Goal: Task Accomplishment & Management: Use online tool/utility

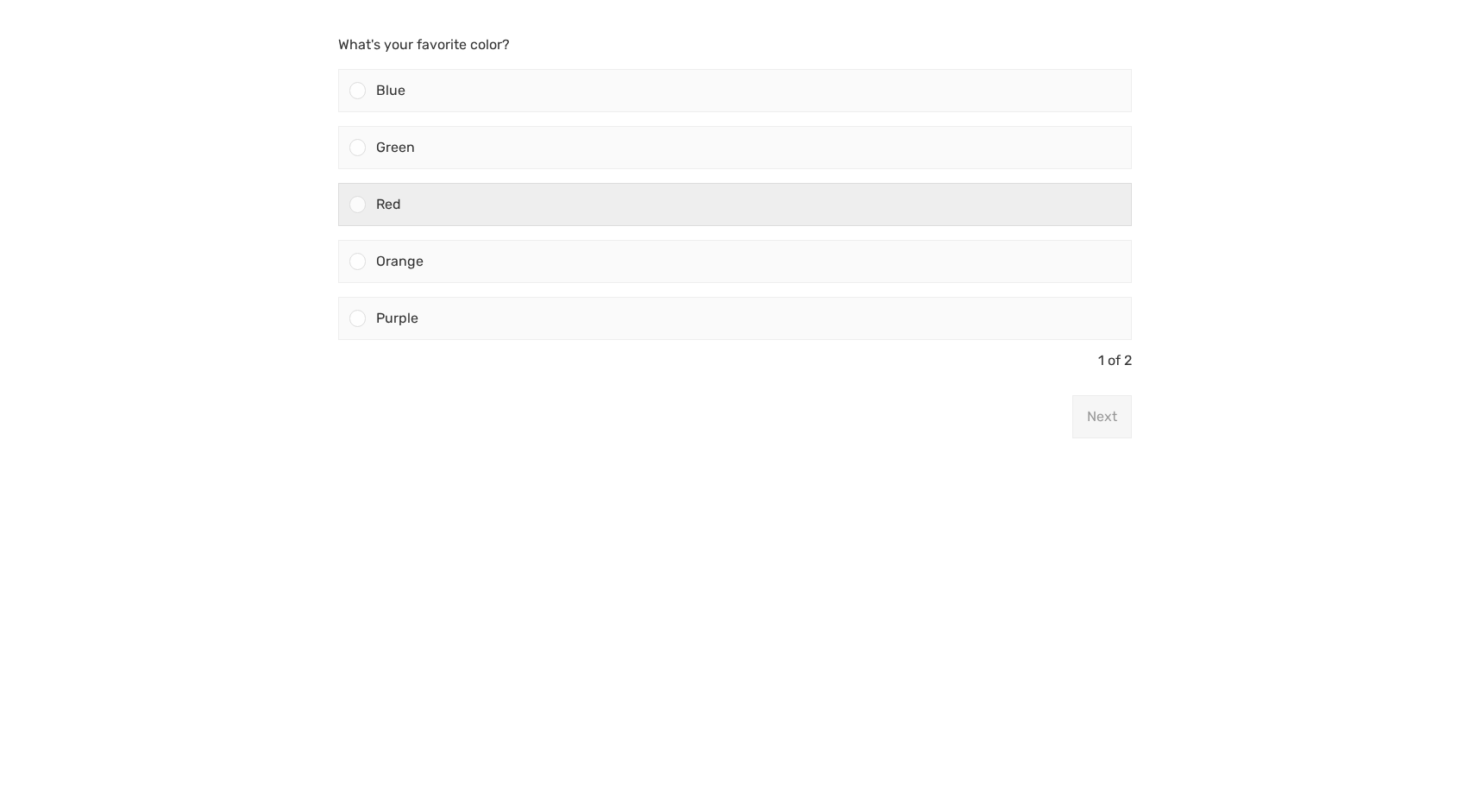
click at [359, 208] on div at bounding box center [358, 204] width 16 height 16
click at [358, 205] on input "Red" at bounding box center [358, 205] width 0 height 0
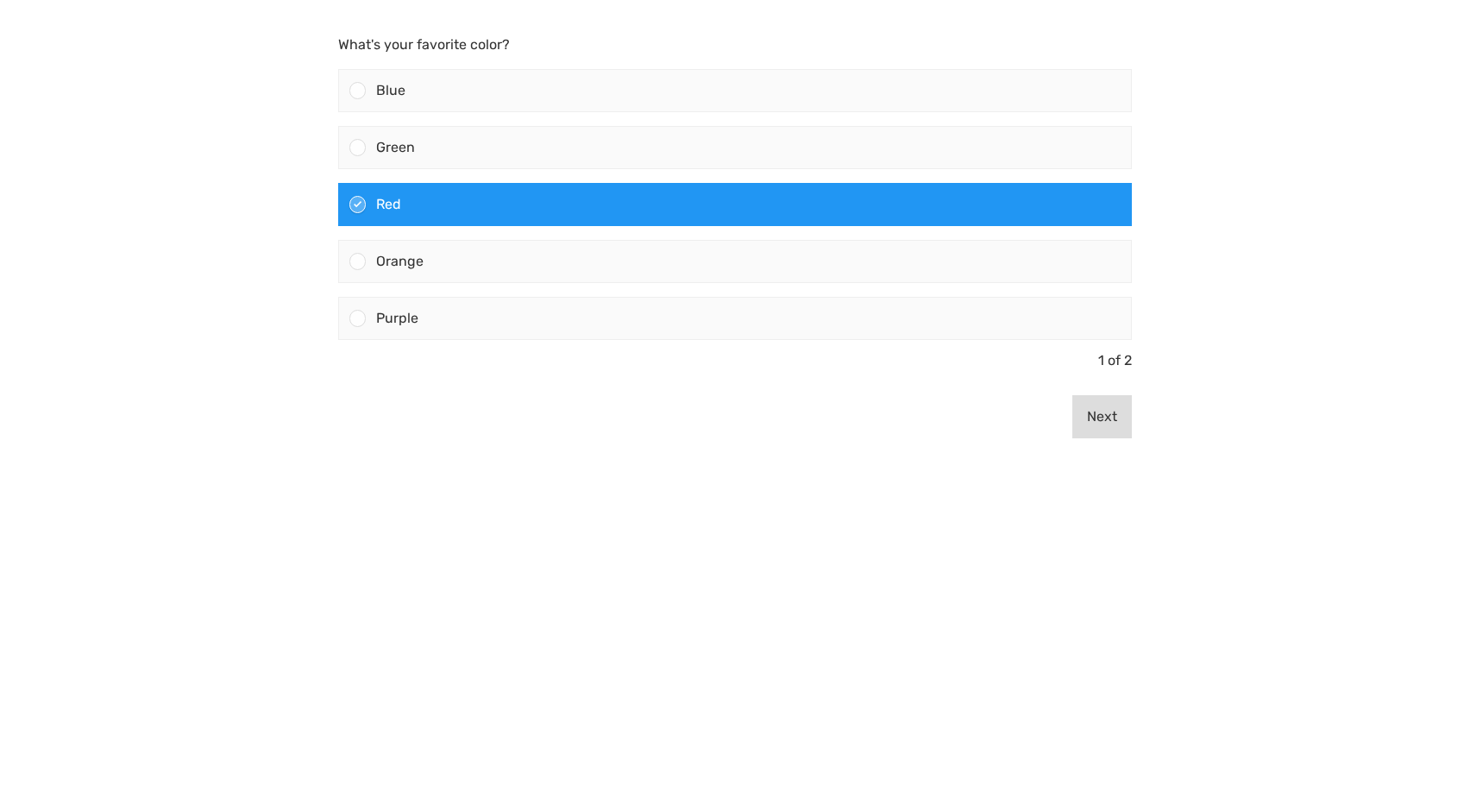
click at [1096, 416] on button "Next" at bounding box center [1103, 417] width 60 height 44
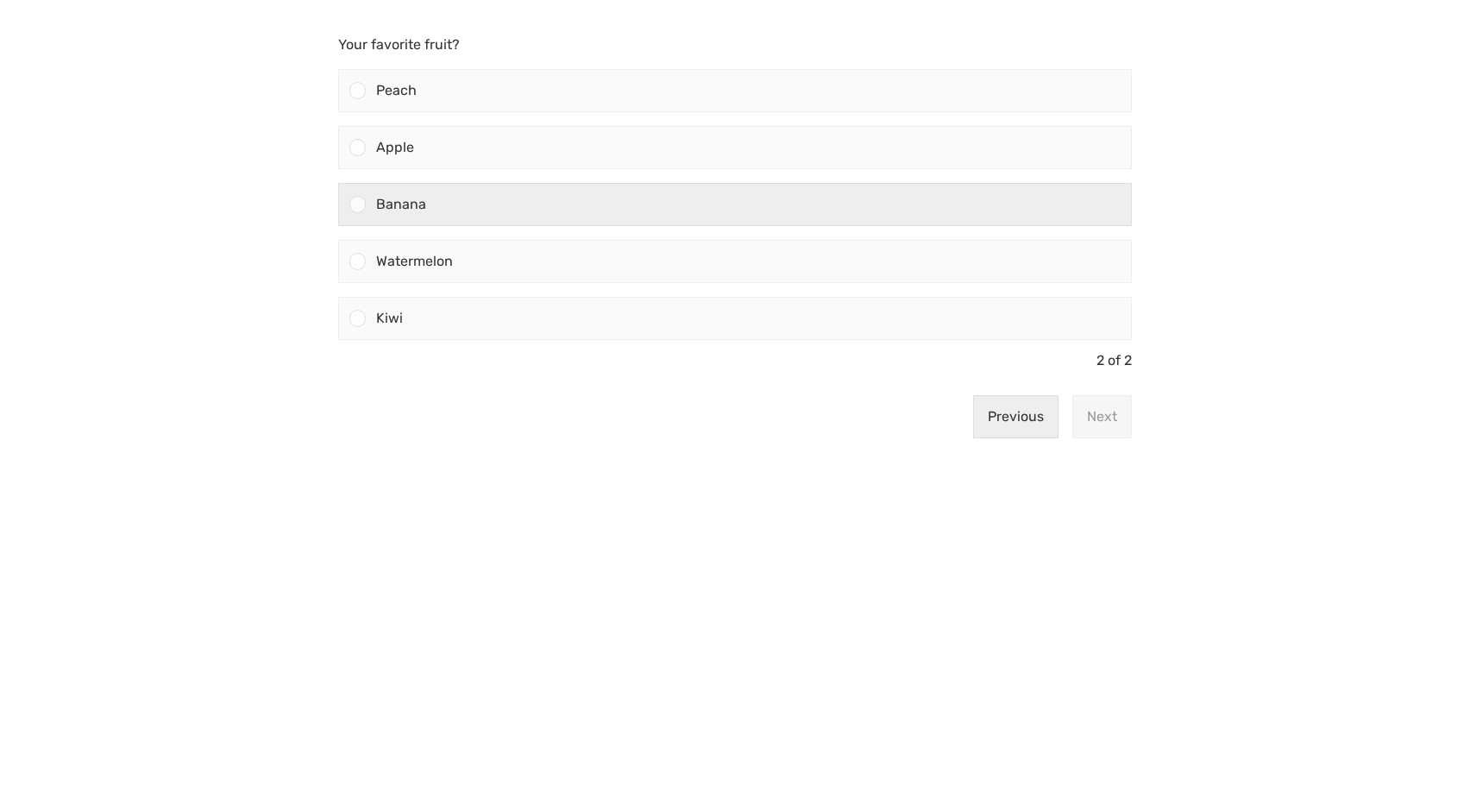
click at [367, 210] on div "Banana" at bounding box center [749, 205] width 766 height 42
click at [358, 205] on input "Banana" at bounding box center [358, 205] width 0 height 0
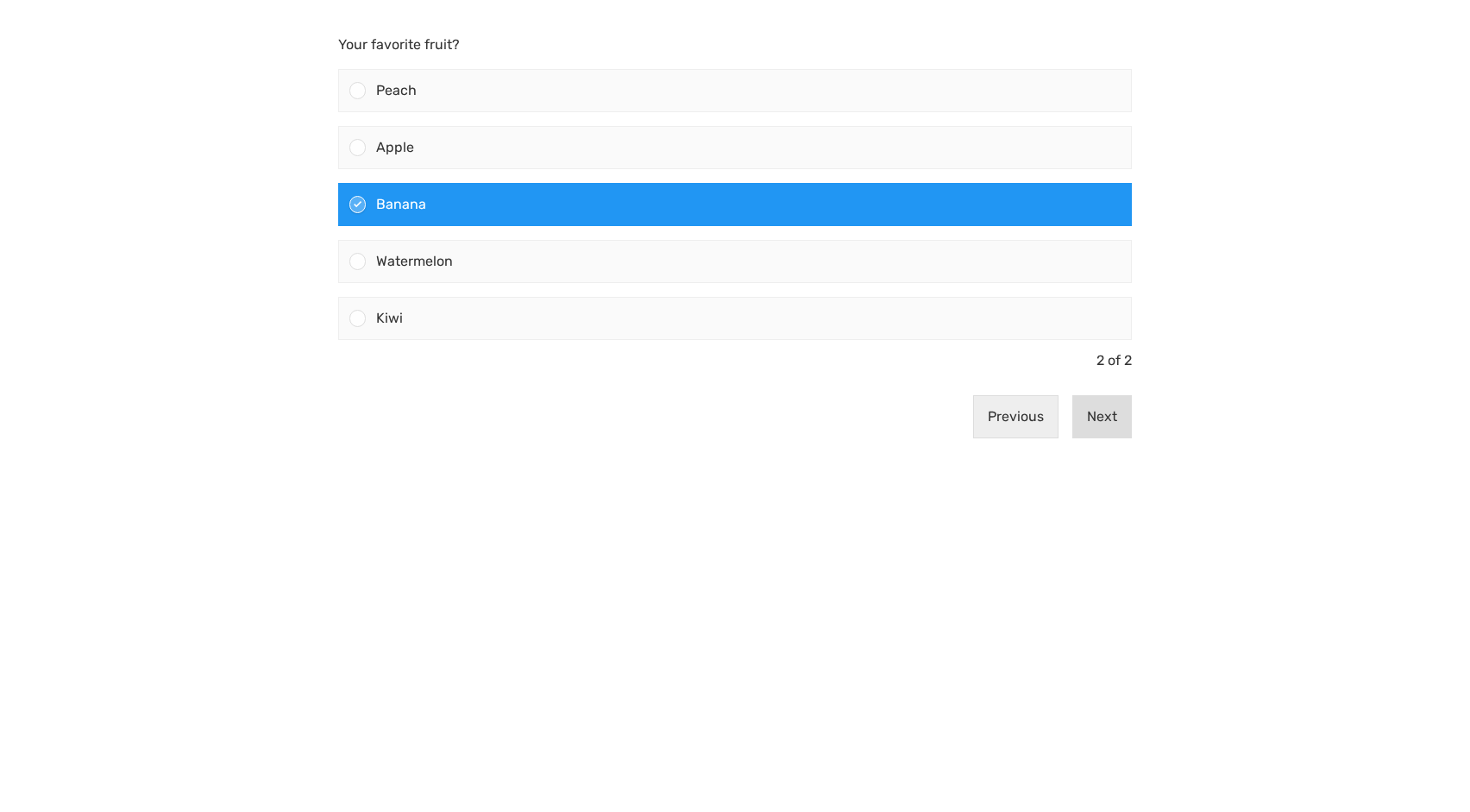
click at [1127, 420] on button "Next" at bounding box center [1103, 417] width 60 height 44
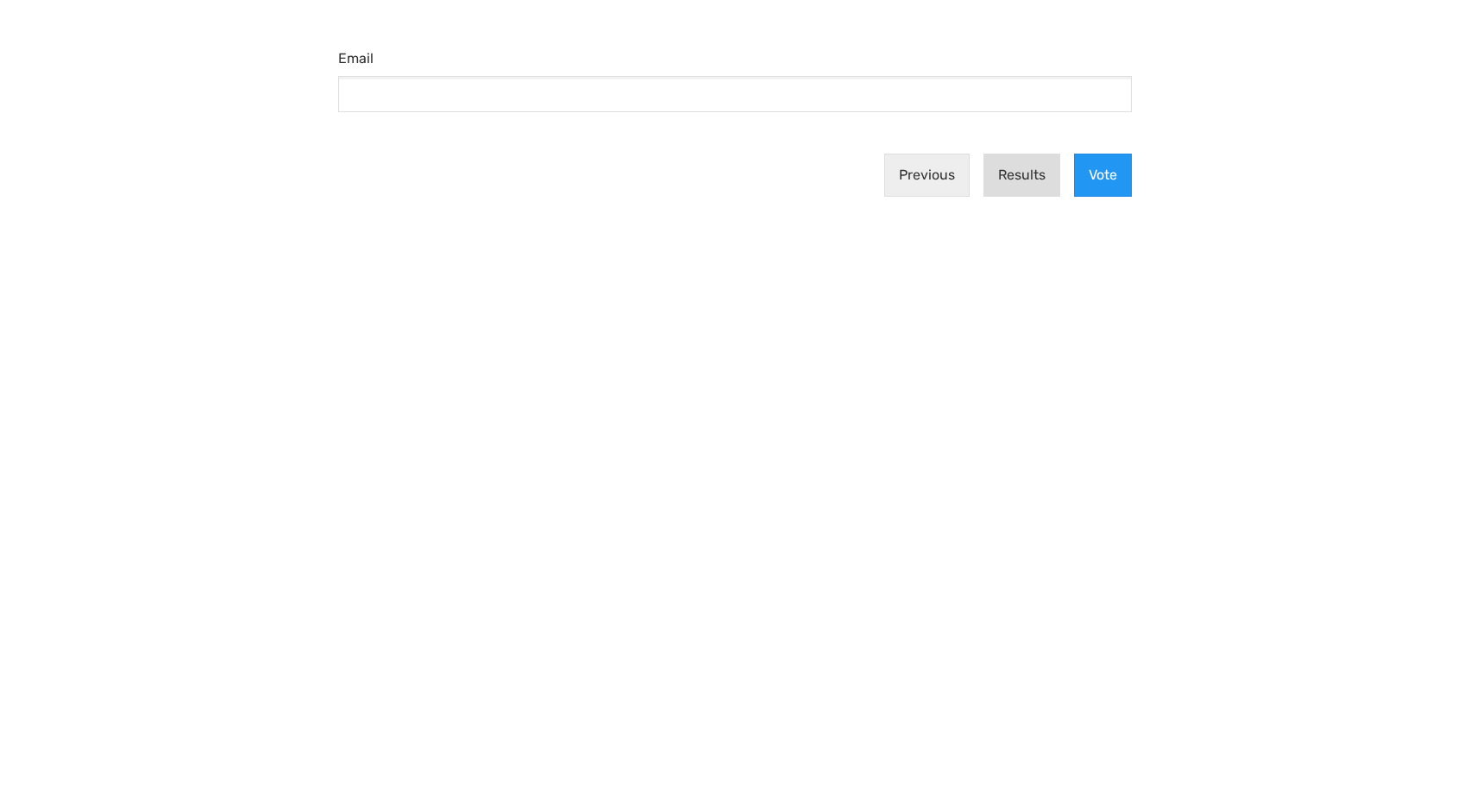
click at [1003, 182] on button "Results" at bounding box center [1021, 175] width 77 height 44
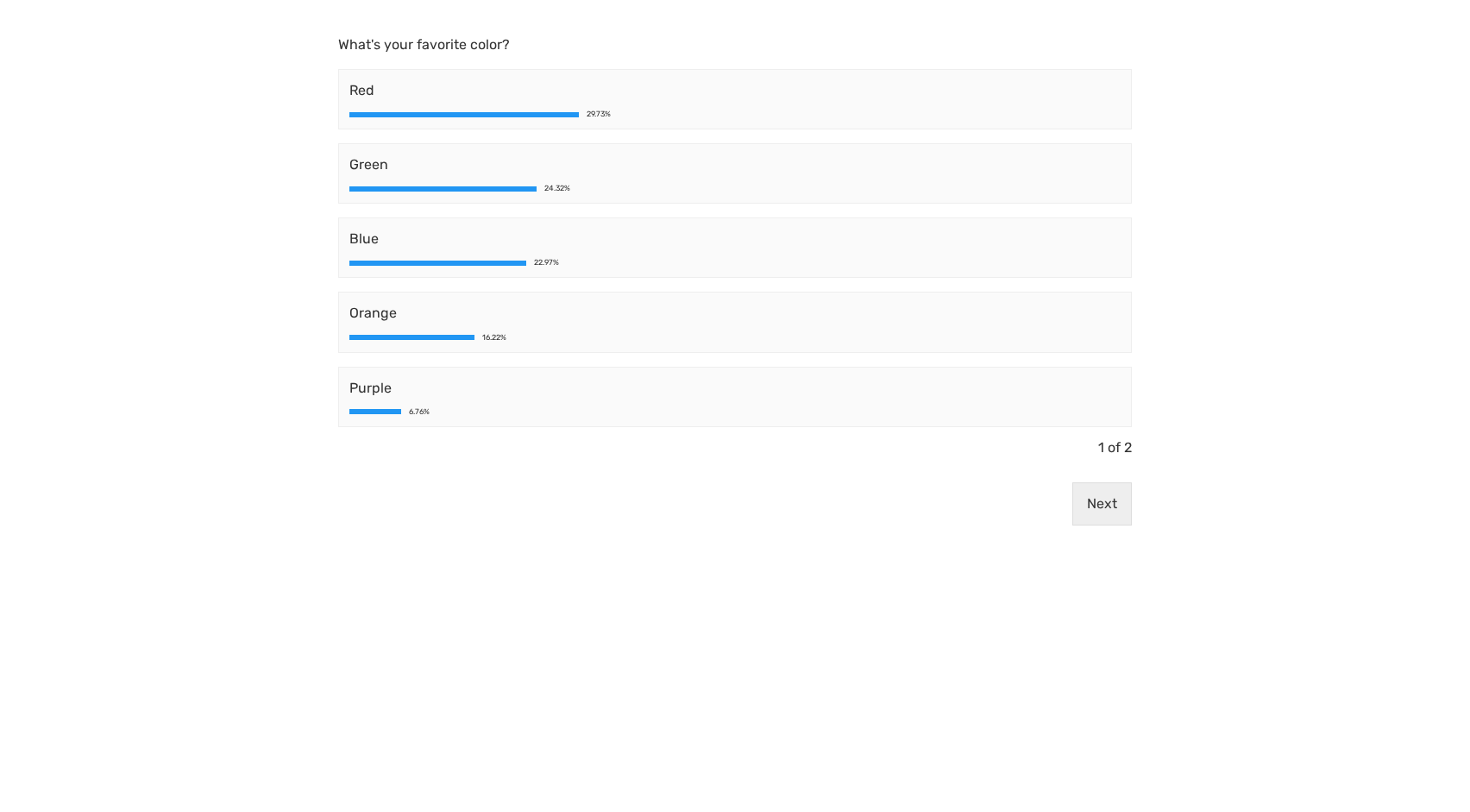
click at [198, 103] on body "What's your favorite color? Red 29.73% Green 24.32% Blue 22.97% Orange 16.22% P…" at bounding box center [735, 406] width 1470 height 812
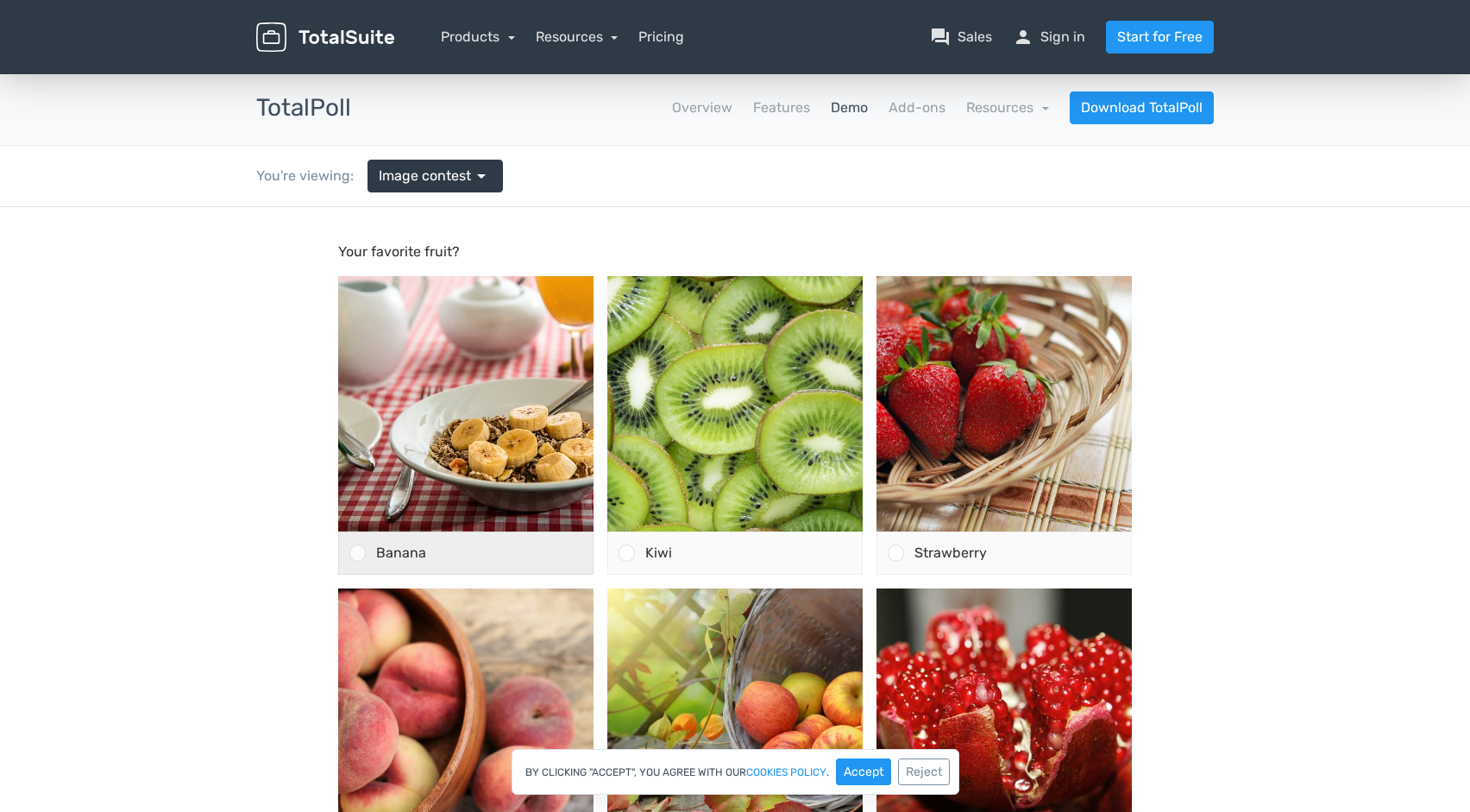
click at [360, 550] on div at bounding box center [358, 553] width 16 height 16
click at [358, 553] on input "Banana" at bounding box center [358, 553] width 0 height 0
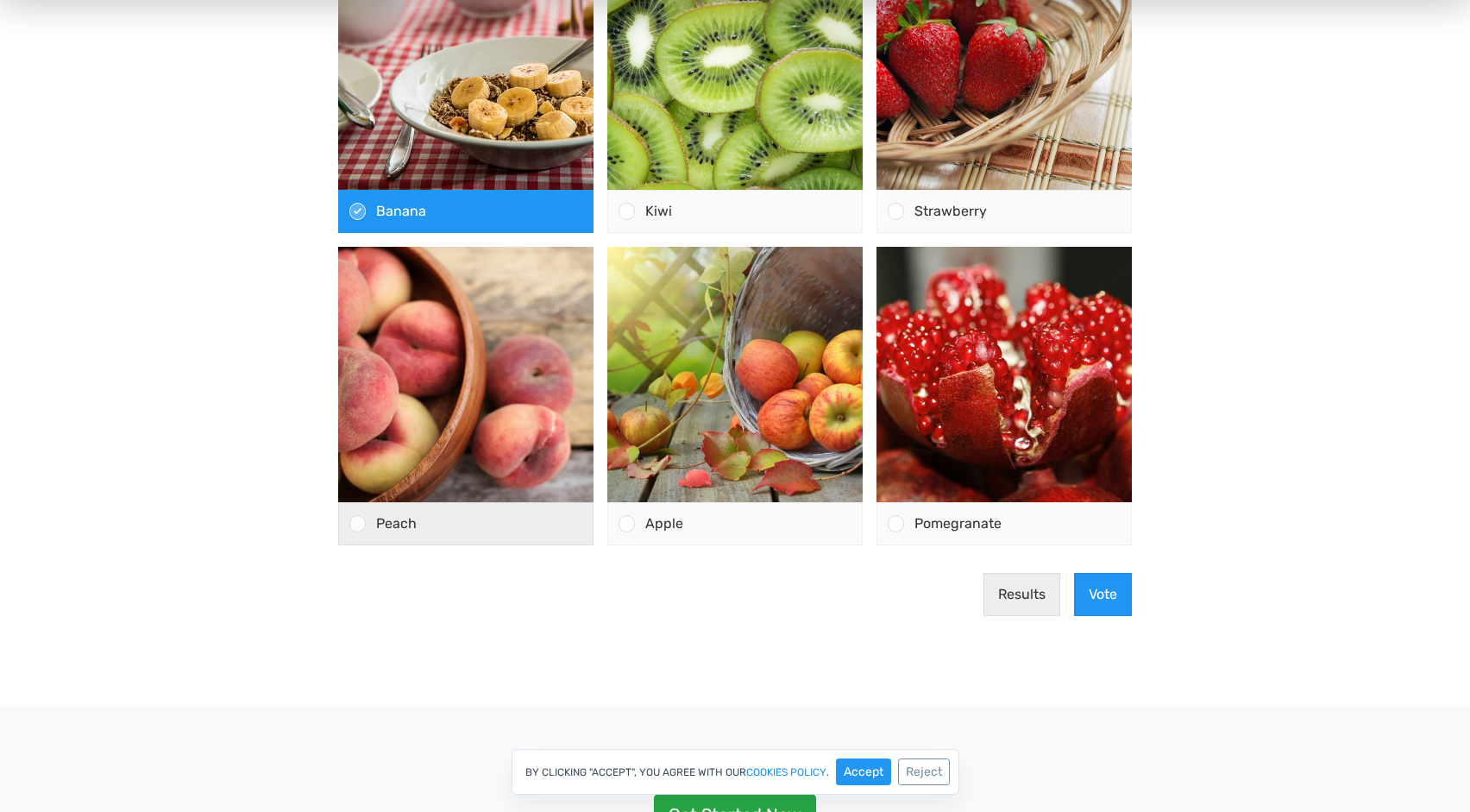
scroll to position [352, 0]
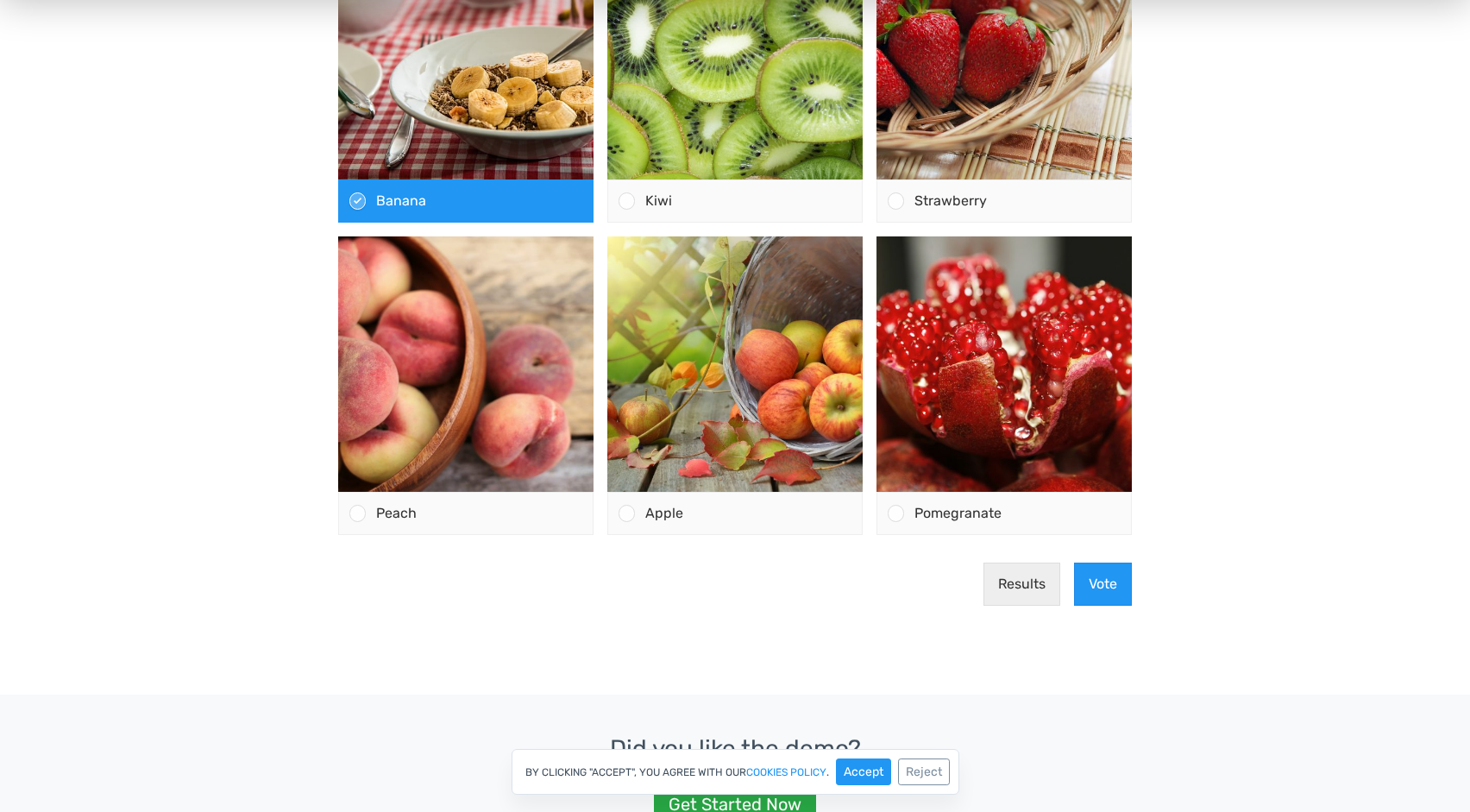
click at [1069, 584] on div "Results Vote" at bounding box center [735, 585] width 808 height 71
click at [1107, 586] on button "Vote" at bounding box center [1103, 585] width 58 height 44
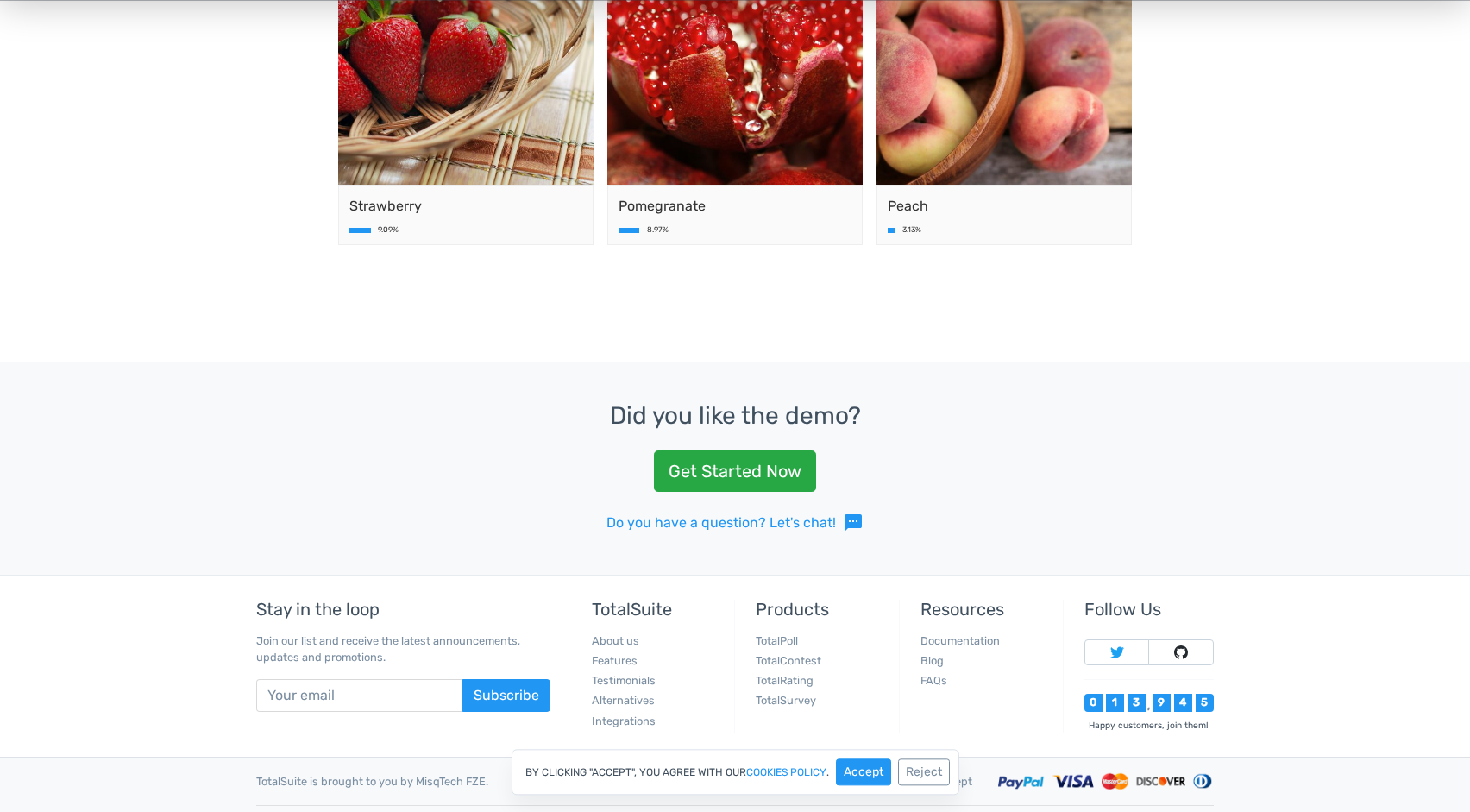
scroll to position [704, 0]
